Goal: Task Accomplishment & Management: Use online tool/utility

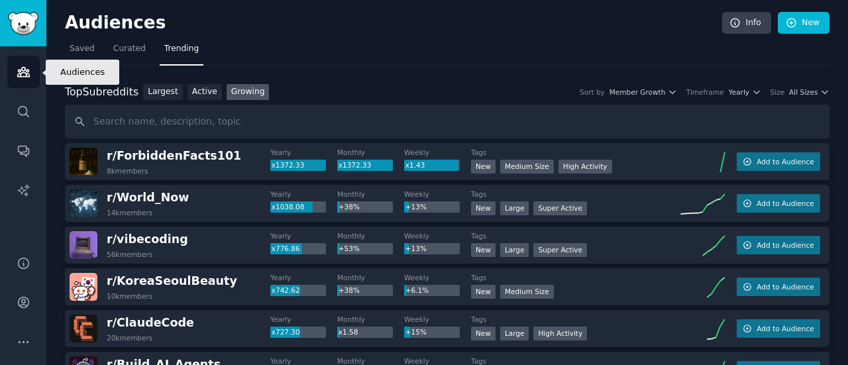
click at [20, 71] on icon "Sidebar" at bounding box center [23, 72] width 12 height 9
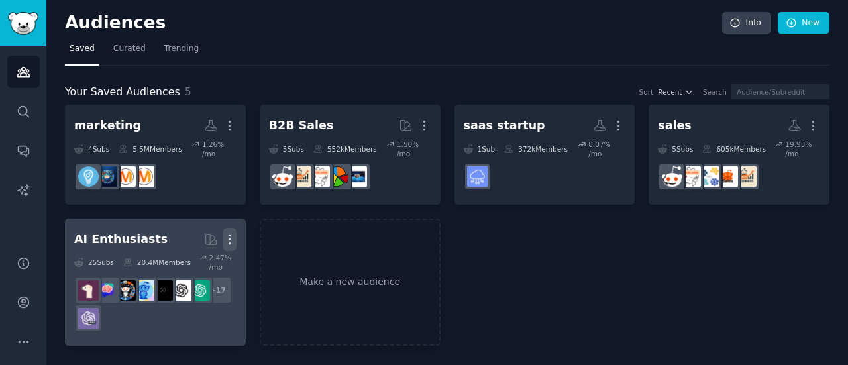
click at [225, 233] on icon "button" at bounding box center [230, 240] width 14 height 14
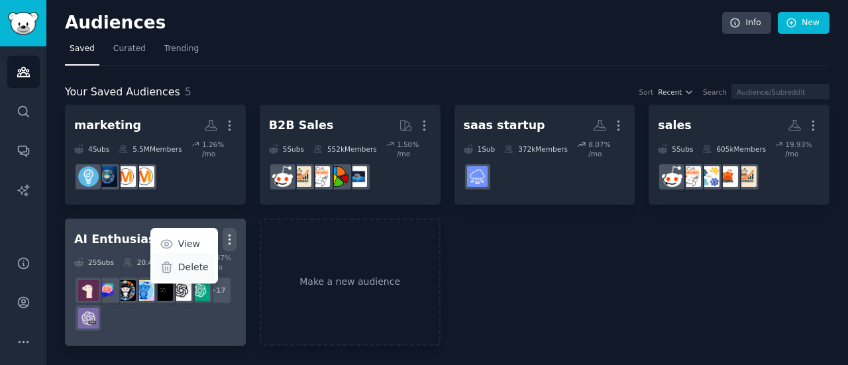
click at [196, 261] on p "Delete" at bounding box center [193, 267] width 30 height 14
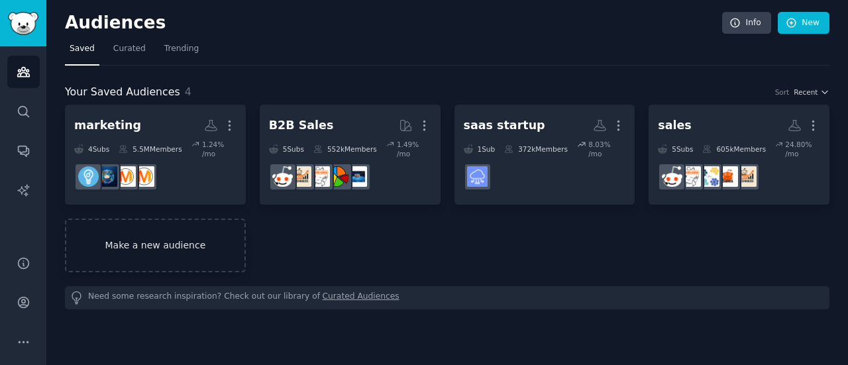
click at [177, 258] on link "Make a new audience" at bounding box center [155, 246] width 181 height 54
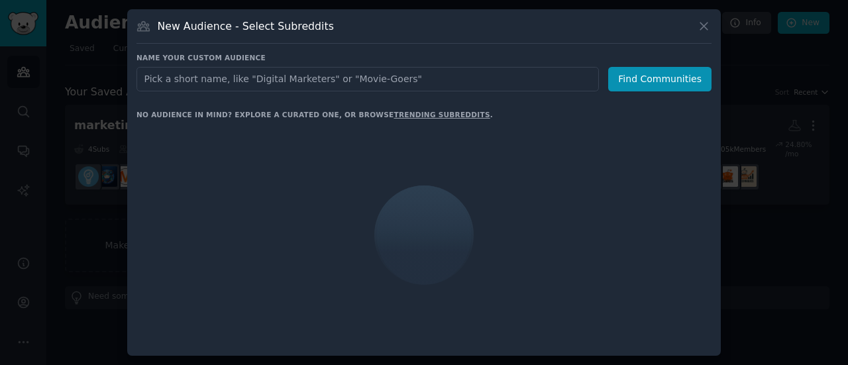
click at [260, 82] on input "text" at bounding box center [368, 79] width 463 height 25
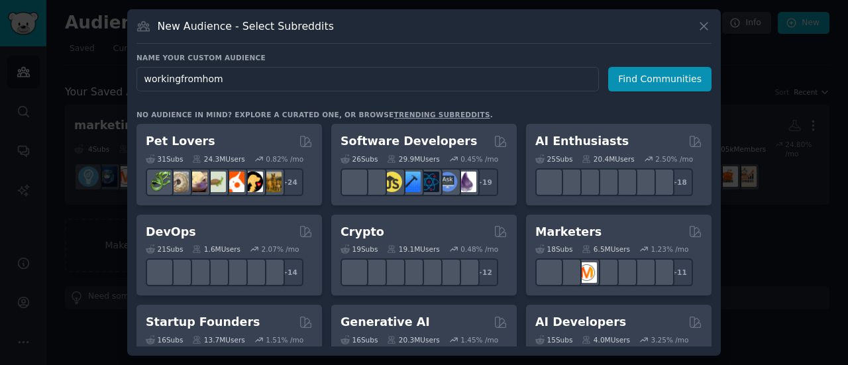
type input "workingfromhome"
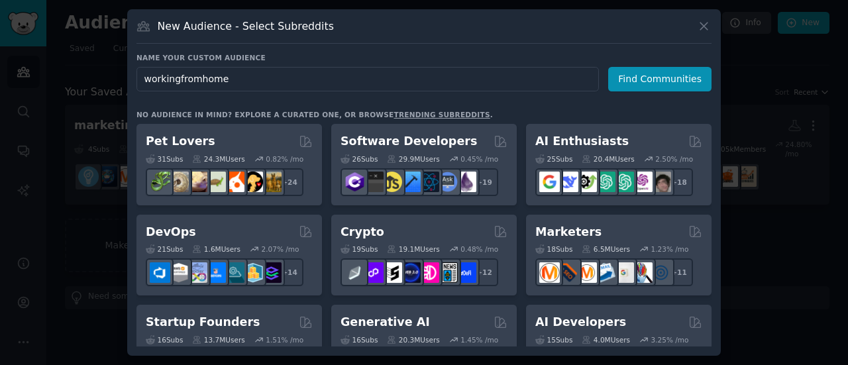
click button "Find Communities" at bounding box center [659, 79] width 103 height 25
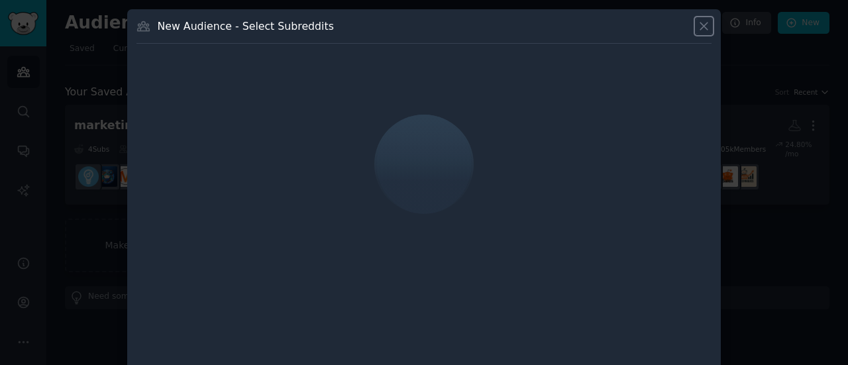
click at [701, 27] on icon at bounding box center [703, 26] width 7 height 7
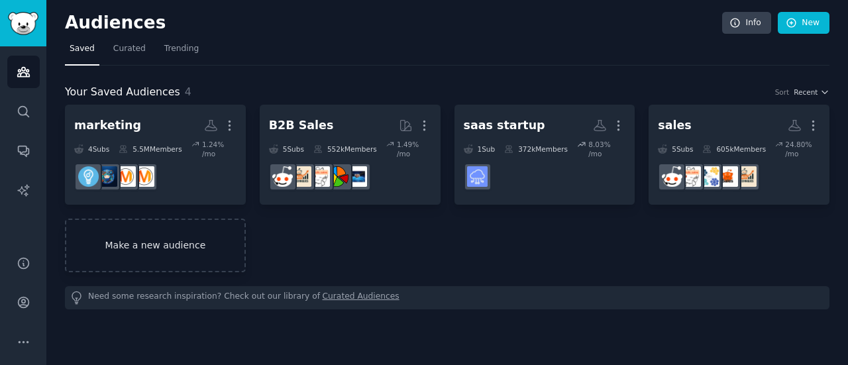
click at [171, 226] on link "Make a new audience" at bounding box center [155, 246] width 181 height 54
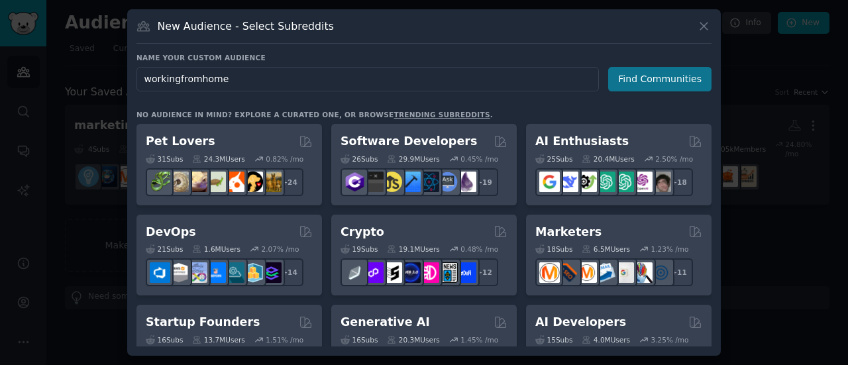
type input "workingfromhome"
click at [638, 76] on button "Find Communities" at bounding box center [659, 79] width 103 height 25
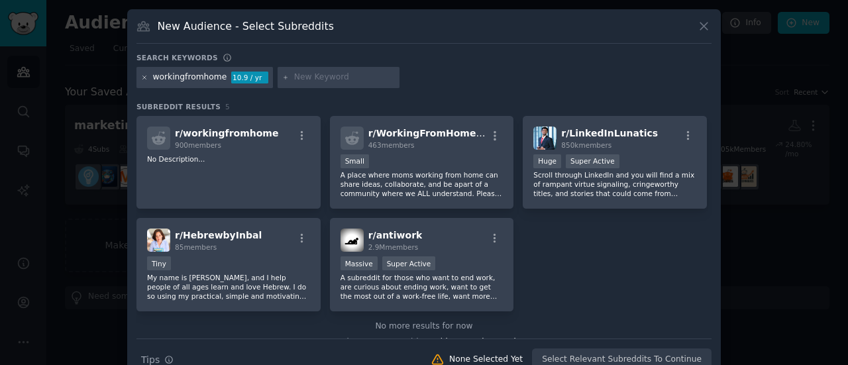
click at [141, 78] on icon at bounding box center [144, 77] width 7 height 7
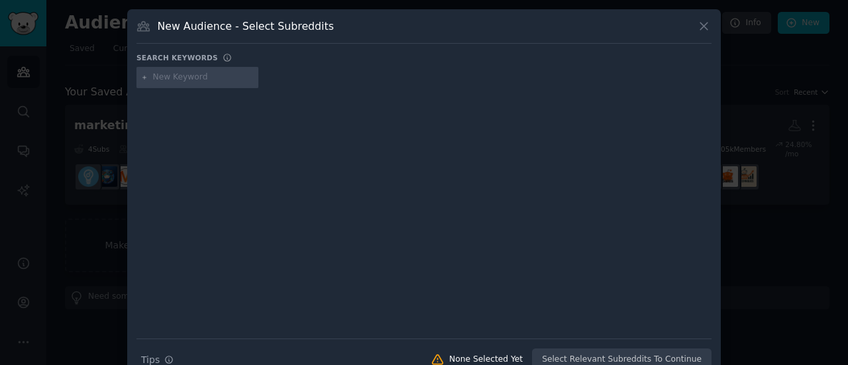
click at [166, 76] on input "text" at bounding box center [203, 78] width 101 height 12
type input "homeoffice"
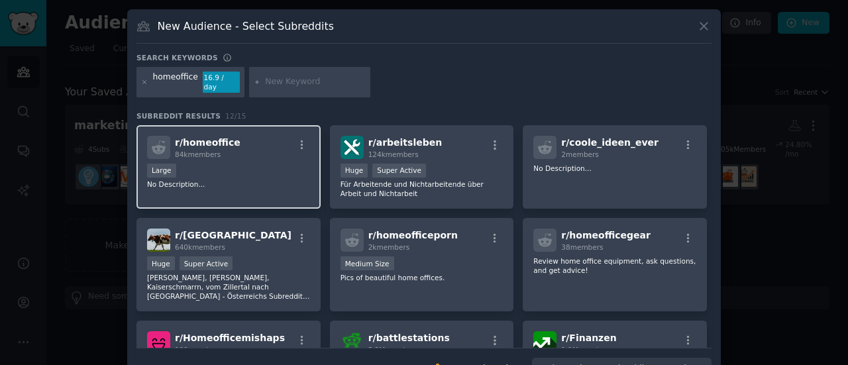
click at [281, 142] on div "r/ homeoffice 84k members" at bounding box center [228, 147] width 163 height 23
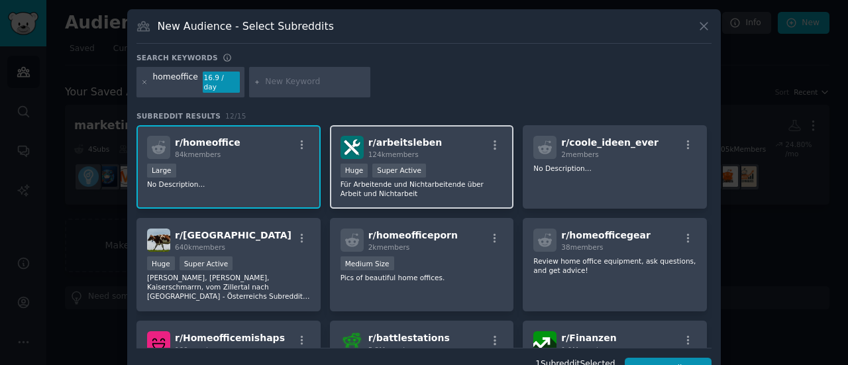
click at [433, 141] on div "r/ arbeitsleben 124k members" at bounding box center [422, 147] width 163 height 23
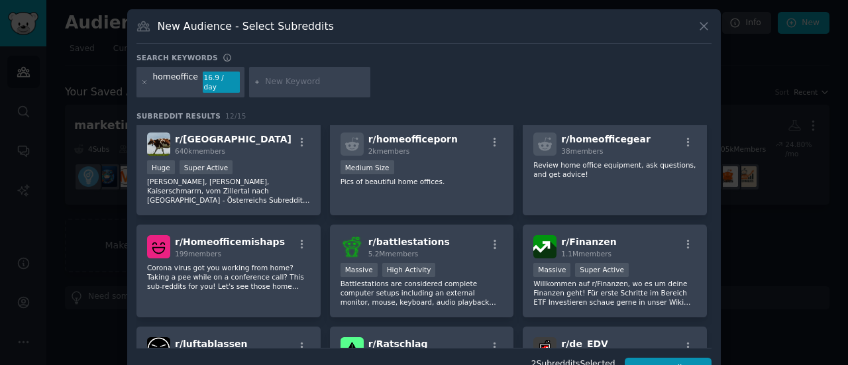
scroll to position [97, 0]
click at [640, 183] on div "r/ homeofficegear 38 members Review home office equipment, ask questions, and g…" at bounding box center [615, 167] width 184 height 93
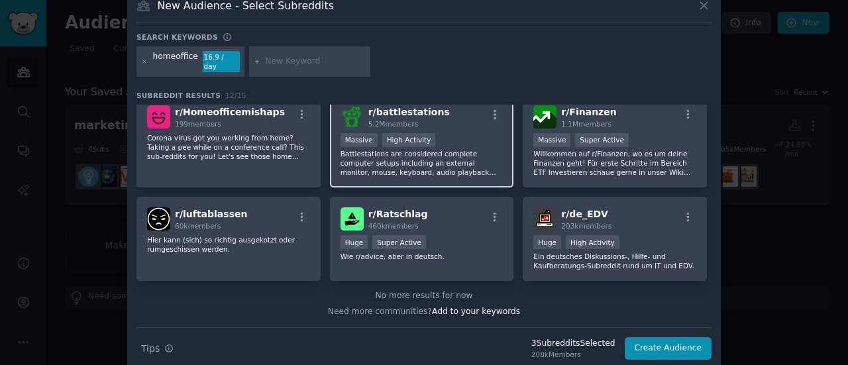
scroll to position [24, 0]
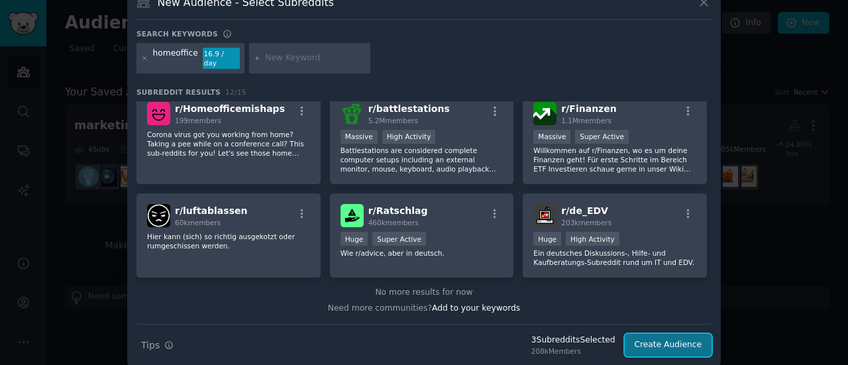
click at [657, 337] on button "Create Audience" at bounding box center [668, 345] width 87 height 23
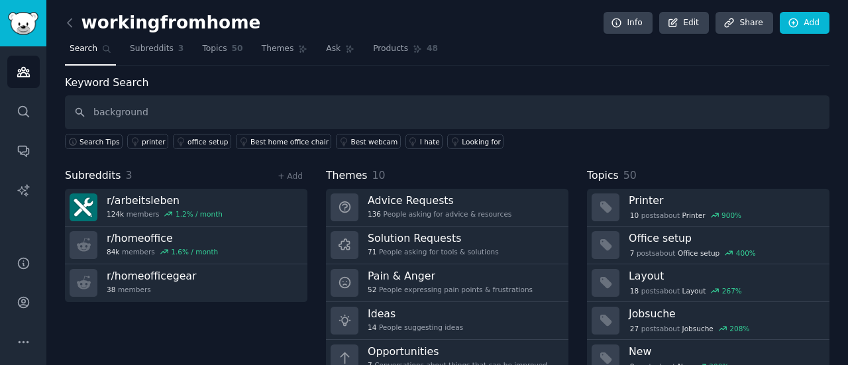
type input "background"
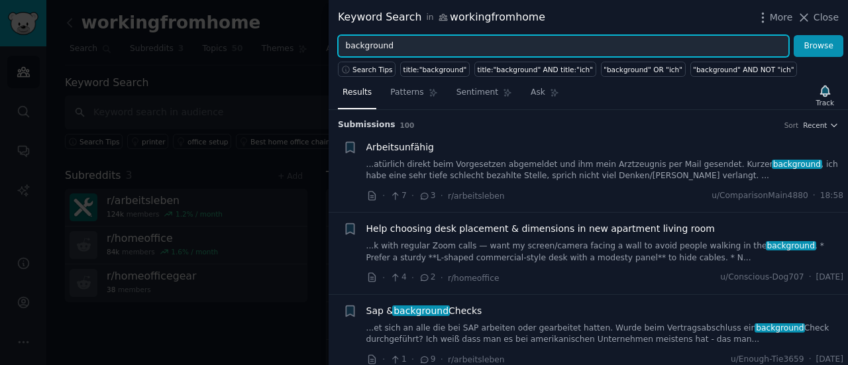
click at [346, 44] on input "background" at bounding box center [563, 46] width 451 height 23
click at [794, 35] on button "Browse" at bounding box center [819, 46] width 50 height 23
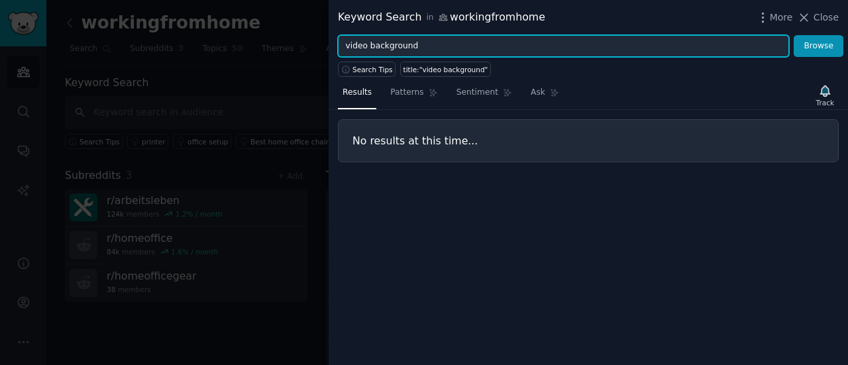
click at [354, 51] on input "video background" at bounding box center [563, 46] width 451 height 23
type input "zoom background"
click at [794, 35] on button "Browse" at bounding box center [819, 46] width 50 height 23
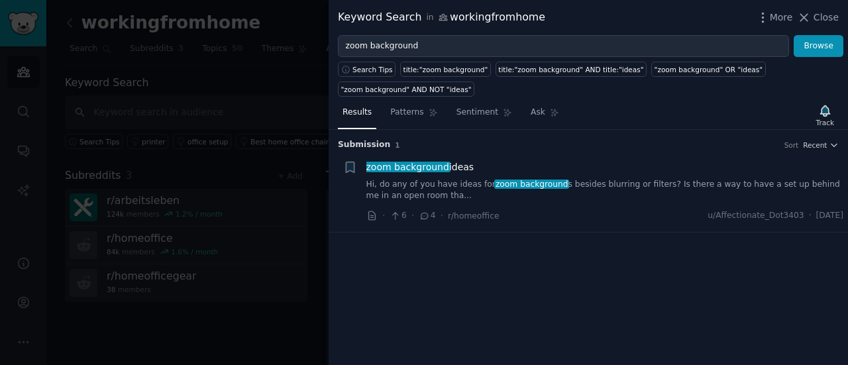
click at [448, 162] on span "zoom background ideas" at bounding box center [420, 167] width 108 height 14
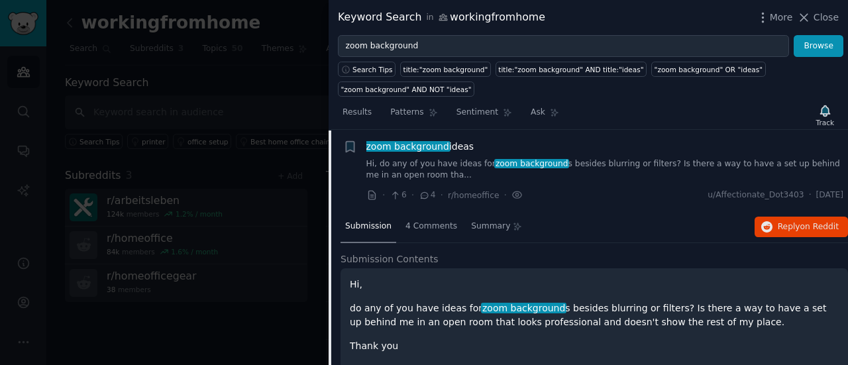
scroll to position [64, 0]
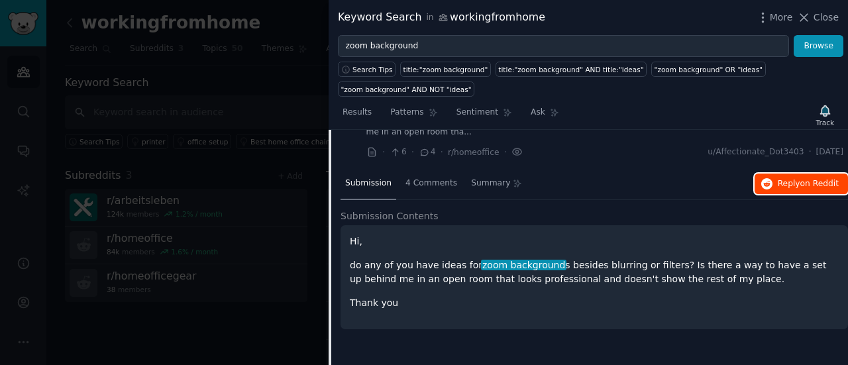
click at [807, 185] on span "on Reddit" at bounding box center [820, 183] width 38 height 9
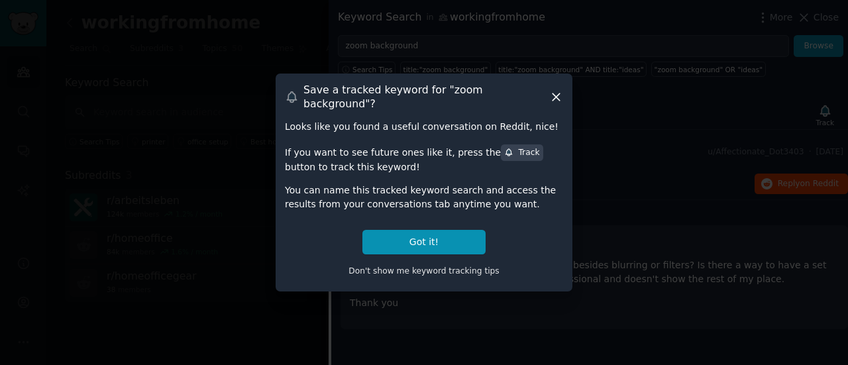
click at [559, 97] on icon at bounding box center [556, 97] width 14 height 14
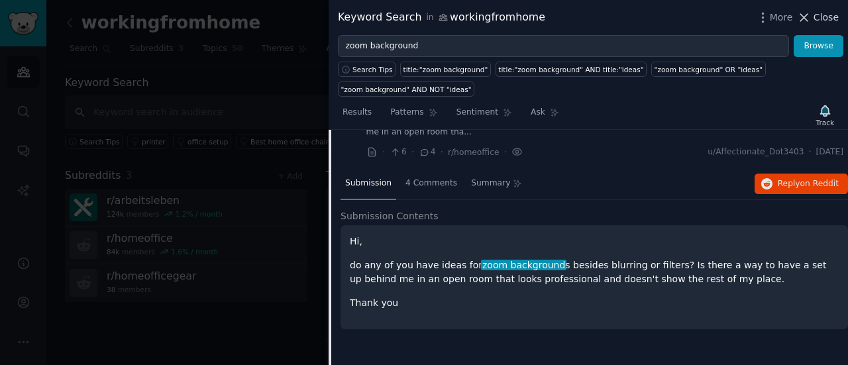
click at [826, 19] on span "Close" at bounding box center [826, 18] width 25 height 14
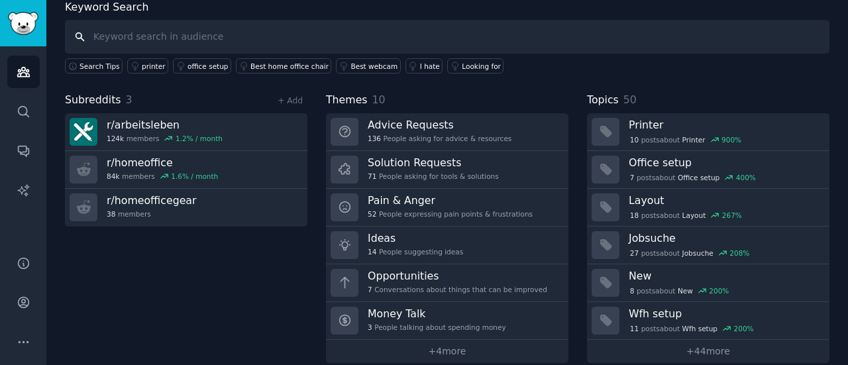
scroll to position [89, 0]
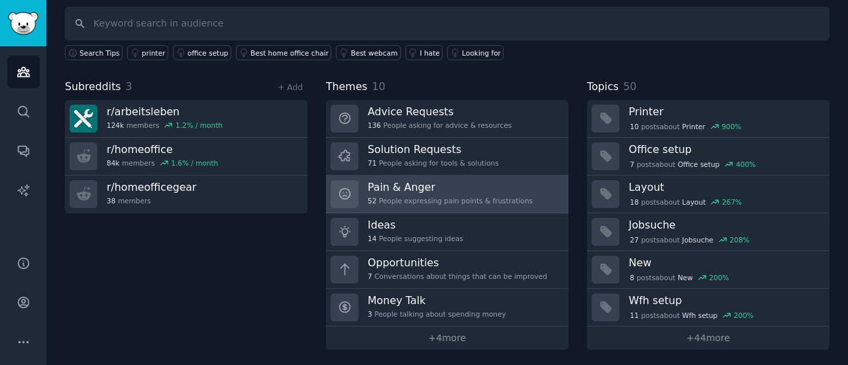
click at [412, 193] on div "Pain & Anger 52 People expressing pain points & frustrations" at bounding box center [450, 194] width 165 height 28
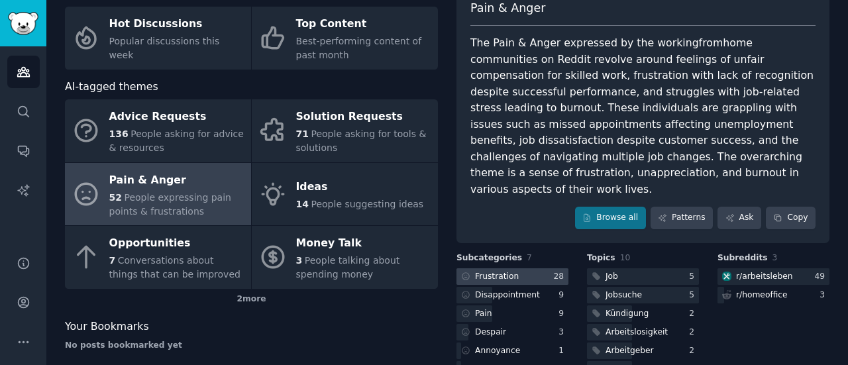
click at [541, 268] on div at bounding box center [513, 276] width 112 height 17
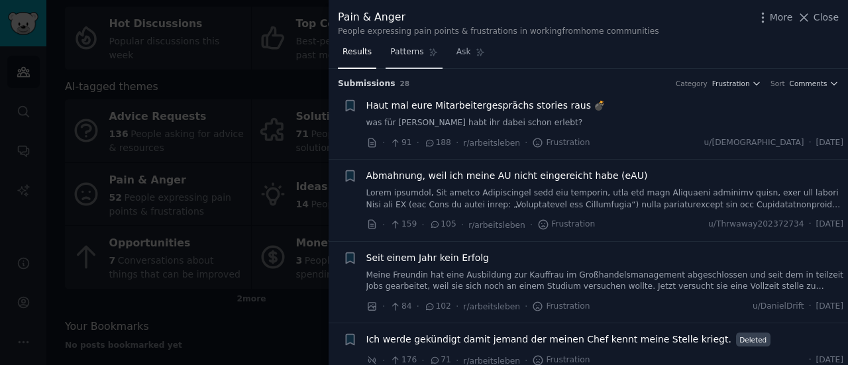
click at [412, 52] on span "Patterns" at bounding box center [406, 52] width 33 height 12
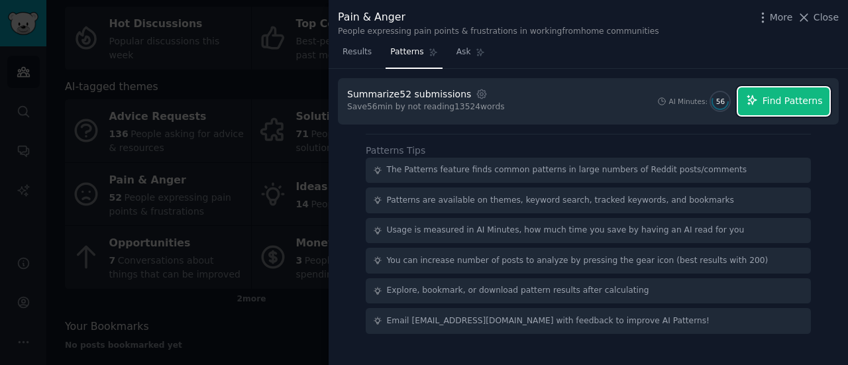
click at [758, 95] on icon "button" at bounding box center [752, 100] width 12 height 12
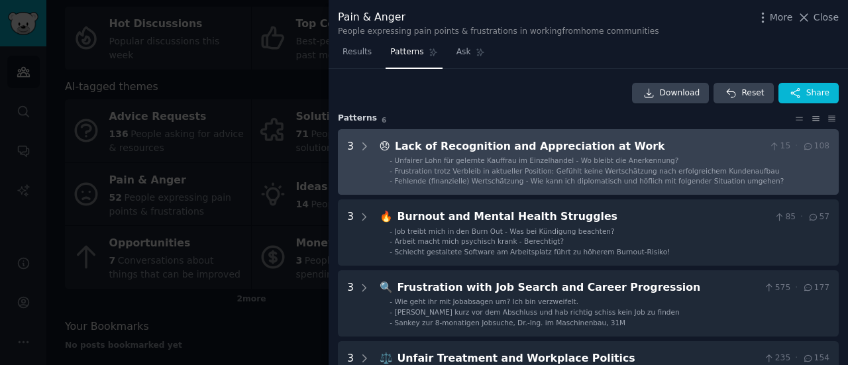
click at [643, 152] on div "Lack of Recognition and Appreciation at Work" at bounding box center [579, 147] width 369 height 17
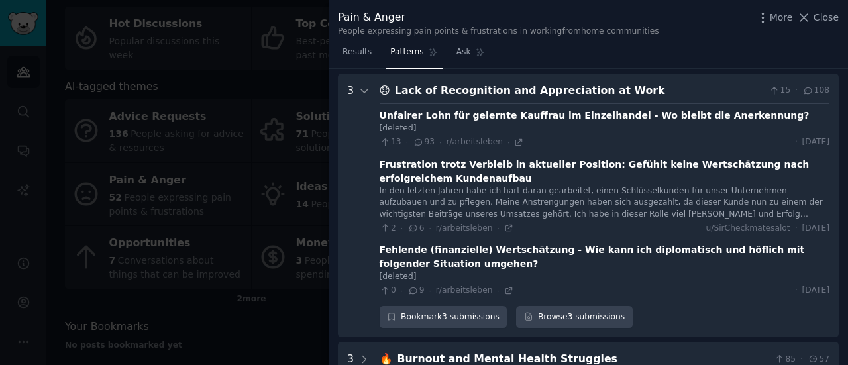
scroll to position [60, 0]
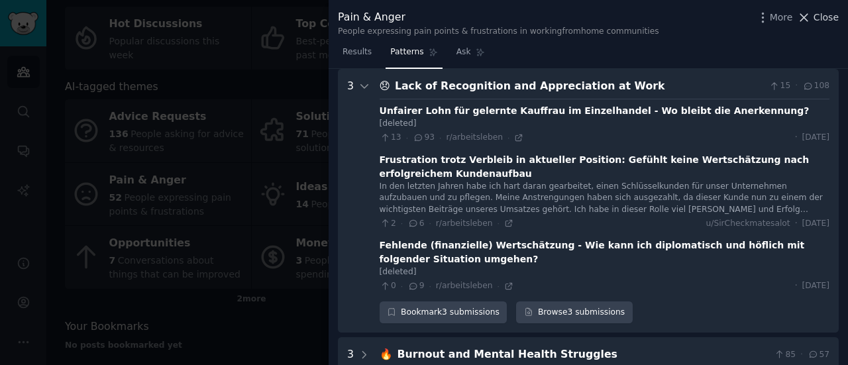
click at [819, 19] on span "Close" at bounding box center [826, 18] width 25 height 14
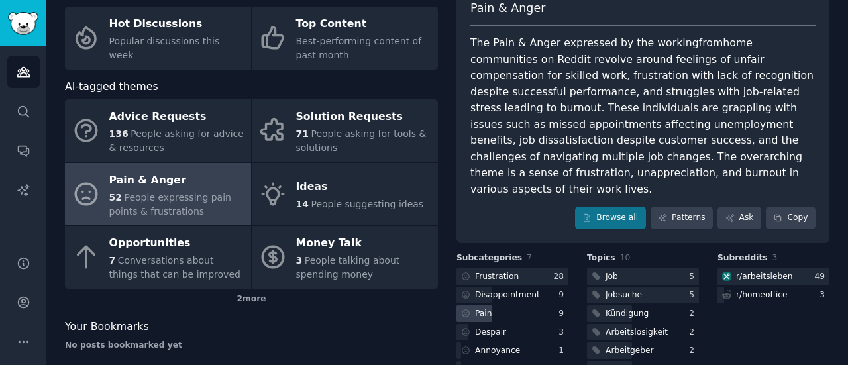
click at [490, 306] on div "Pain" at bounding box center [476, 314] width 38 height 17
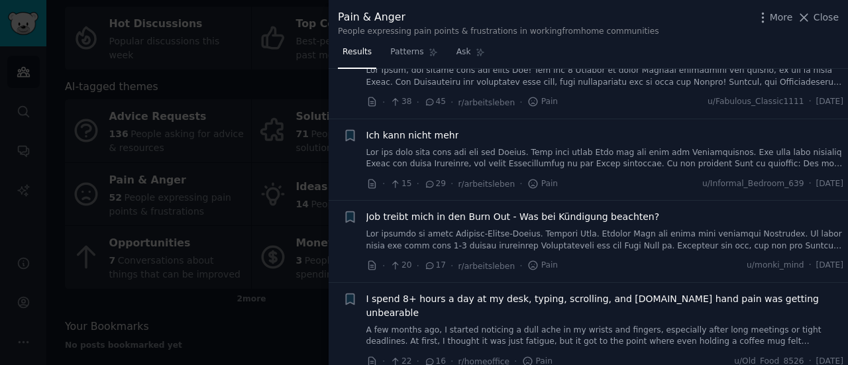
scroll to position [121, 0]
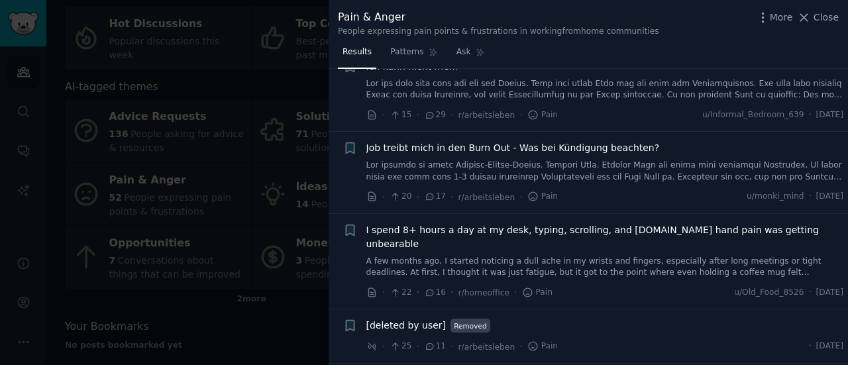
click at [228, 96] on div at bounding box center [424, 182] width 848 height 365
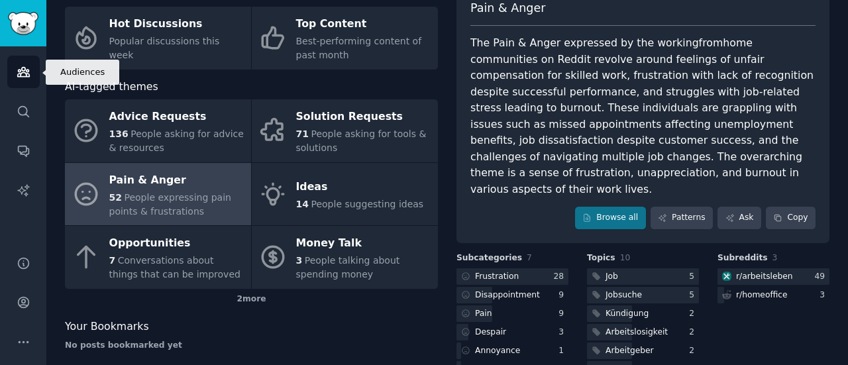
click at [19, 81] on link "Audiences" at bounding box center [23, 72] width 32 height 32
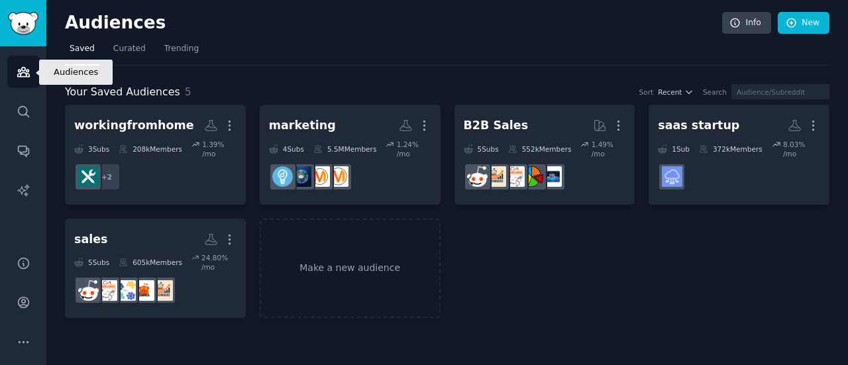
click at [30, 66] on link "Audiences" at bounding box center [23, 72] width 32 height 32
click at [172, 59] on link "Trending" at bounding box center [182, 51] width 44 height 27
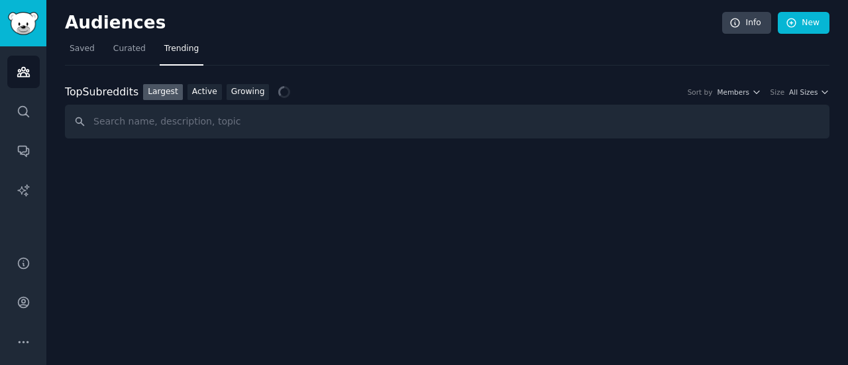
click at [241, 80] on div "Top Subreddits Top Subreddits Largest Active Growing Sort by Members Size All S…" at bounding box center [447, 103] width 765 height 74
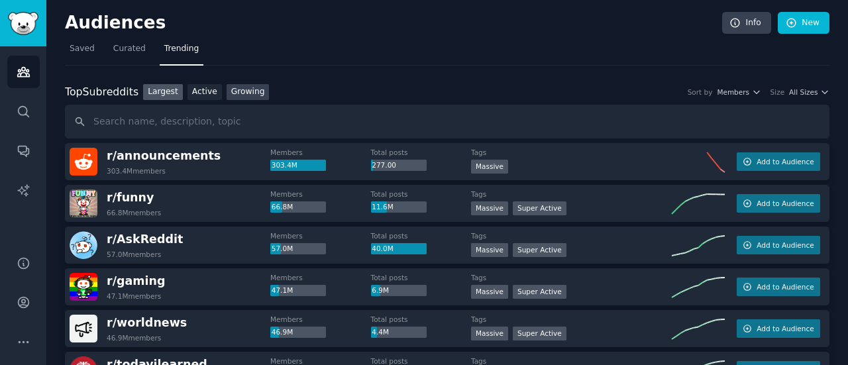
click at [227, 98] on link "Growing" at bounding box center [248, 92] width 43 height 17
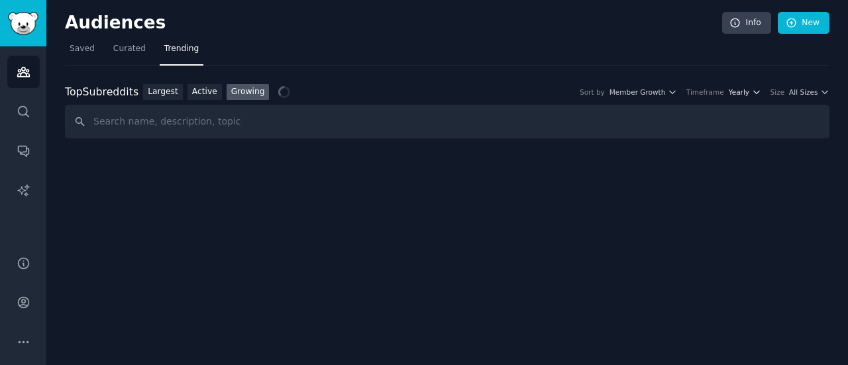
click at [759, 93] on icon "button" at bounding box center [756, 91] width 9 height 9
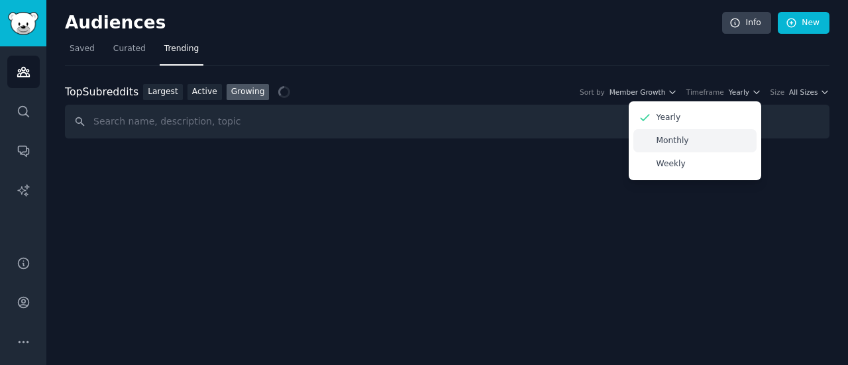
click at [681, 146] on div "Monthly" at bounding box center [695, 140] width 123 height 23
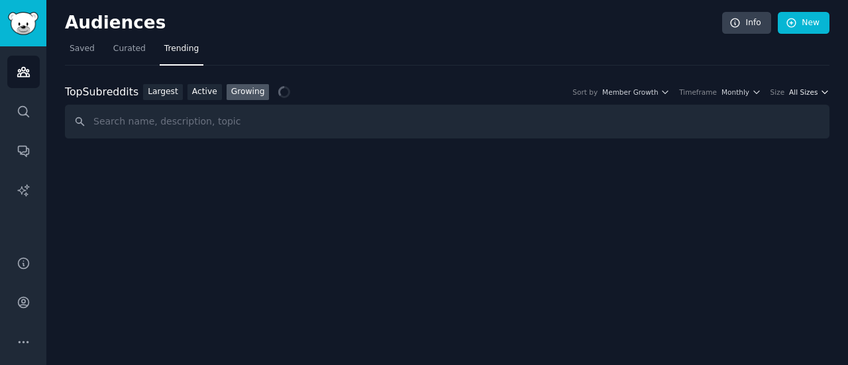
click at [826, 94] on icon "button" at bounding box center [824, 91] width 9 height 9
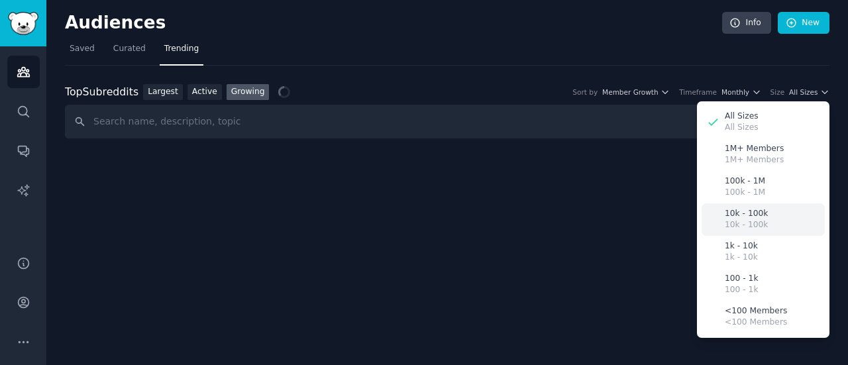
click at [746, 221] on p "10k - 100k" at bounding box center [746, 225] width 43 height 12
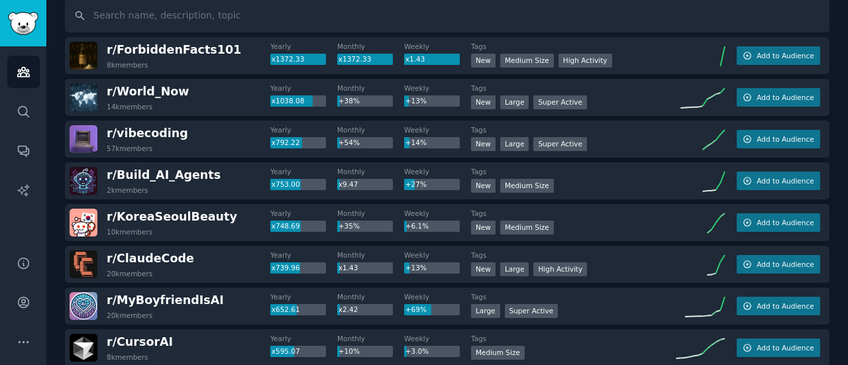
scroll to position [107, 0]
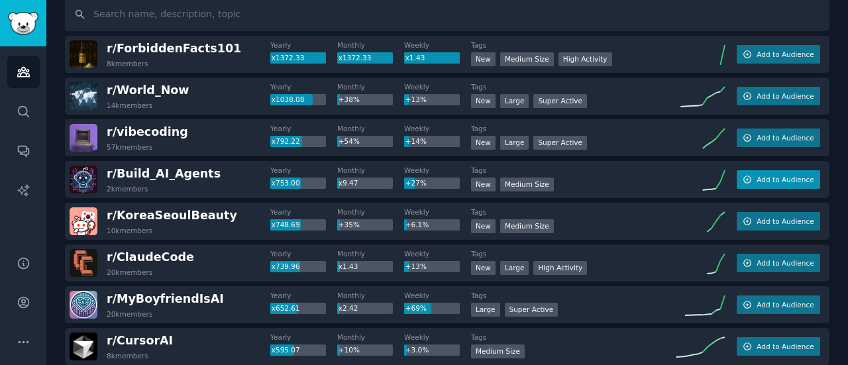
click at [760, 176] on span "Add to Audience" at bounding box center [785, 179] width 57 height 9
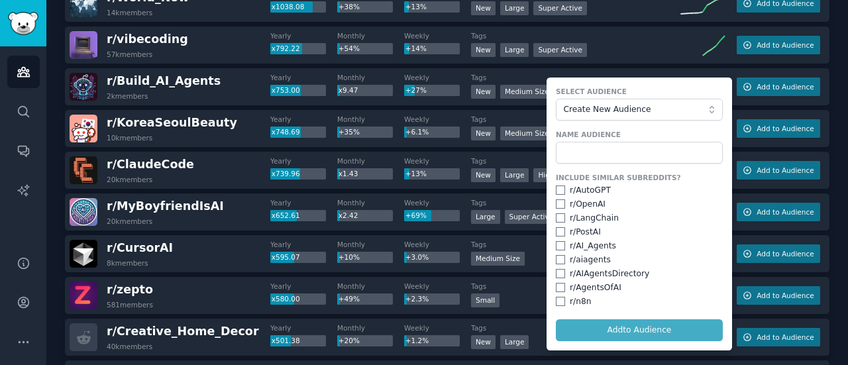
scroll to position [201, 0]
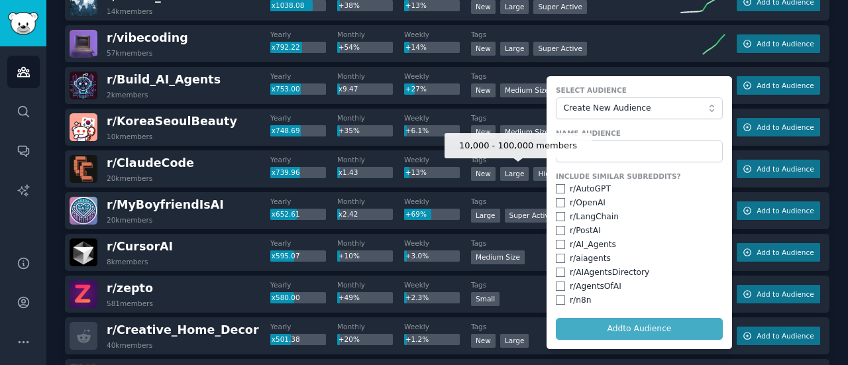
click at [518, 168] on div "Large" at bounding box center [514, 174] width 29 height 14
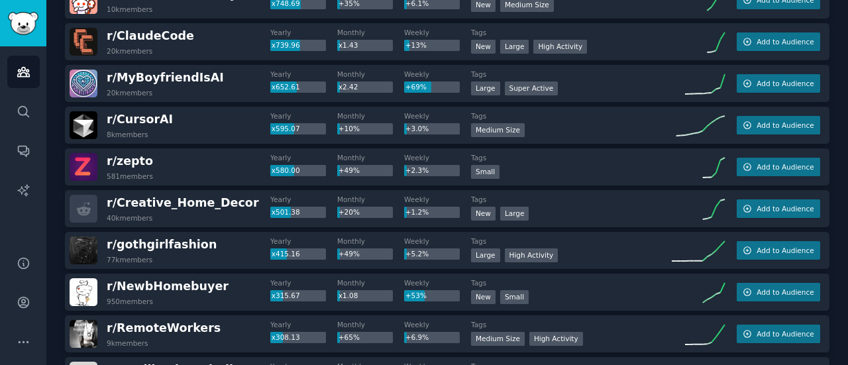
scroll to position [0, 0]
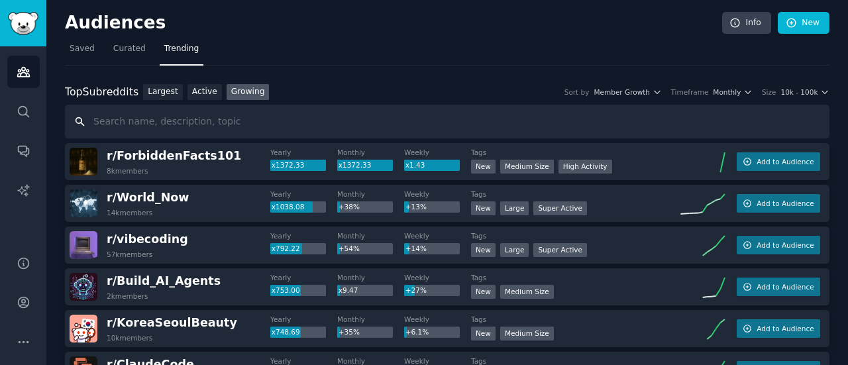
click at [220, 121] on input "text" at bounding box center [447, 122] width 765 height 34
type input "w"
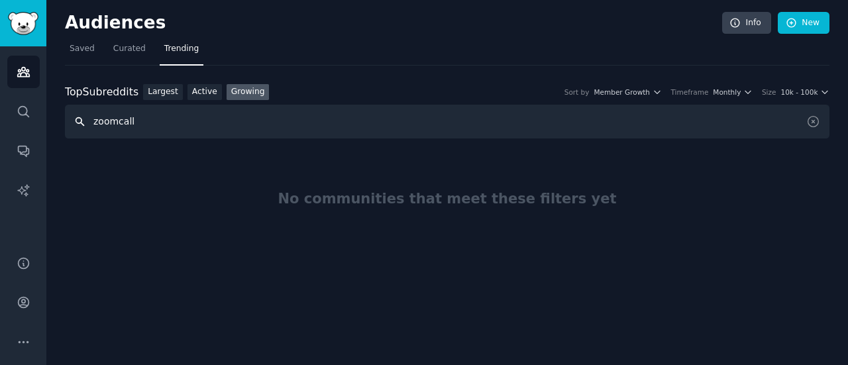
click at [150, 124] on input "zoomcall" at bounding box center [447, 122] width 765 height 34
click at [114, 124] on input "zoomcall" at bounding box center [447, 122] width 765 height 34
type input "zoom call"
drag, startPoint x: 150, startPoint y: 126, endPoint x: 56, endPoint y: 106, distance: 96.2
click at [56, 106] on div "Audiences Info New Saved Curated Trending Top Subreddits Top Subreddits Largest…" at bounding box center [447, 182] width 802 height 365
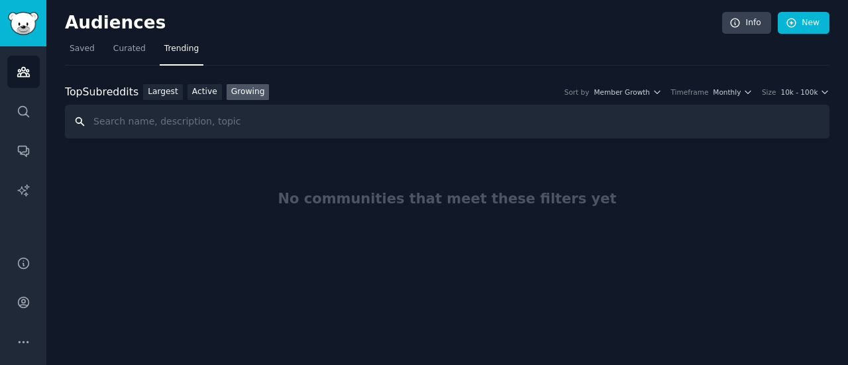
click at [160, 121] on input "text" at bounding box center [447, 122] width 765 height 34
